Goal: Information Seeking & Learning: Learn about a topic

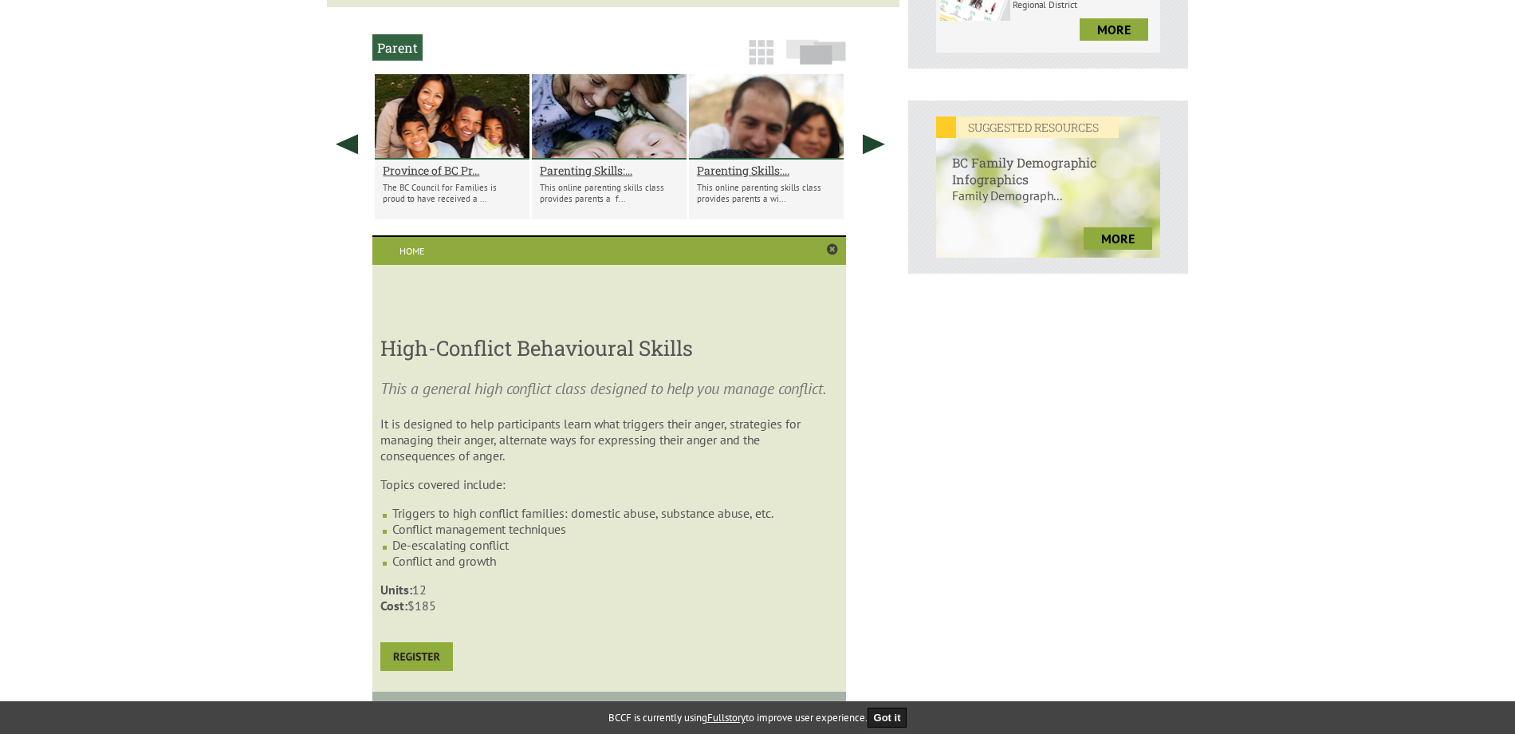
scroll to position [619, 0]
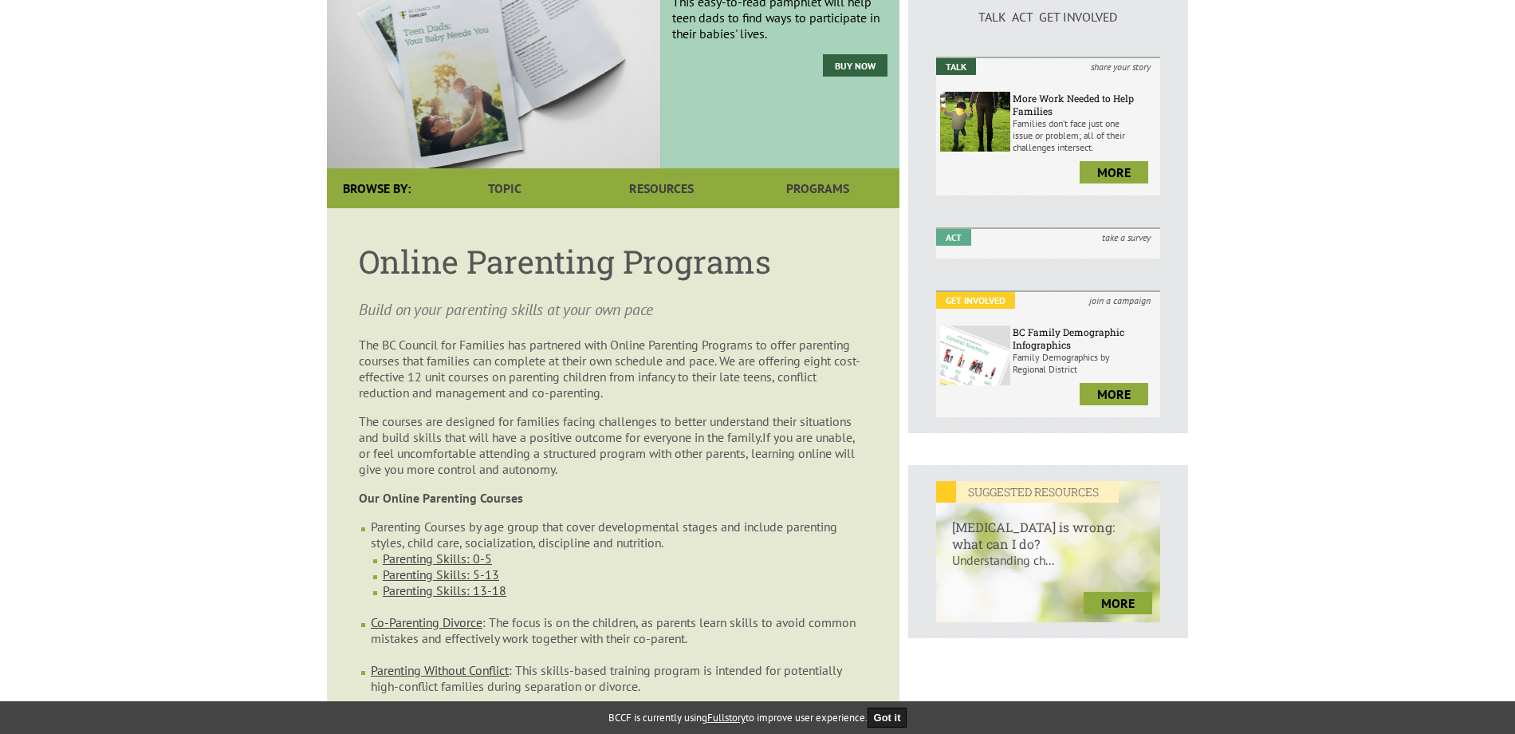
scroll to position [80, 0]
